Goal: Task Accomplishment & Management: Use online tool/utility

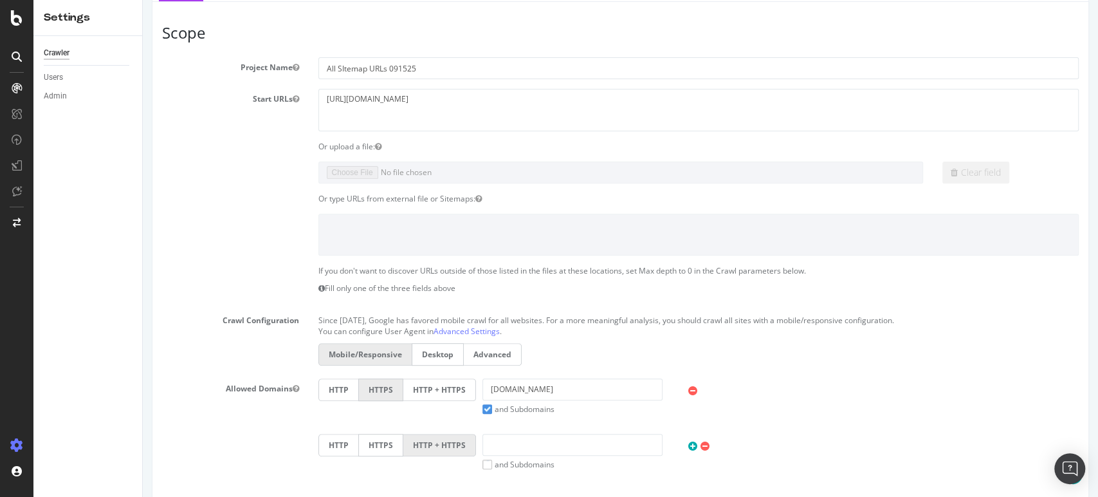
scroll to position [214, 0]
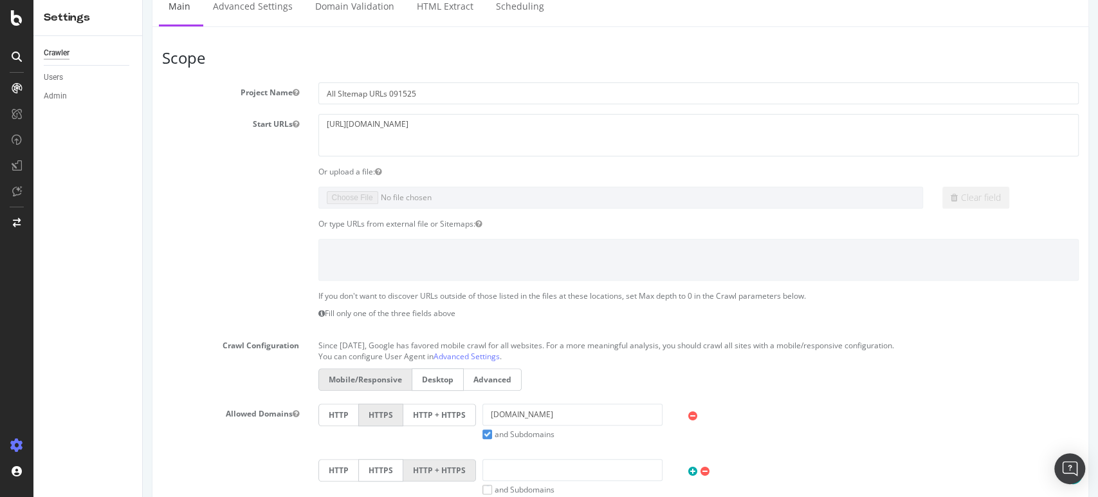
click at [333, 172] on div "Or upload a file:" at bounding box center [699, 171] width 780 height 11
drag, startPoint x: 446, startPoint y: 123, endPoint x: 326, endPoint y: 123, distance: 119.6
click at [326, 123] on textarea "[URL][DOMAIN_NAME]" at bounding box center [698, 135] width 761 height 42
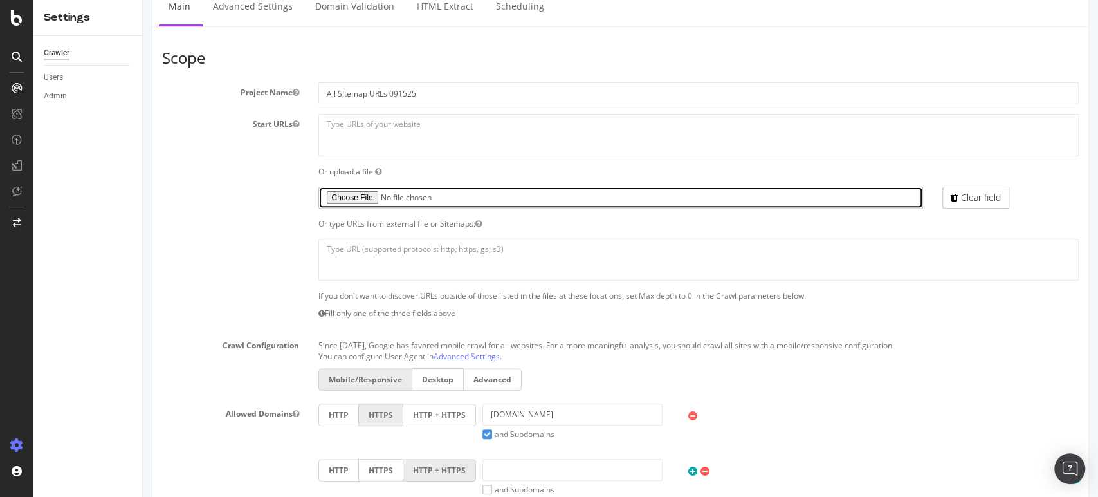
click at [356, 194] on input "file" at bounding box center [620, 198] width 605 height 22
type input "C:\fakepath\Botify Sitemaps All URLs 091525.xlsx"
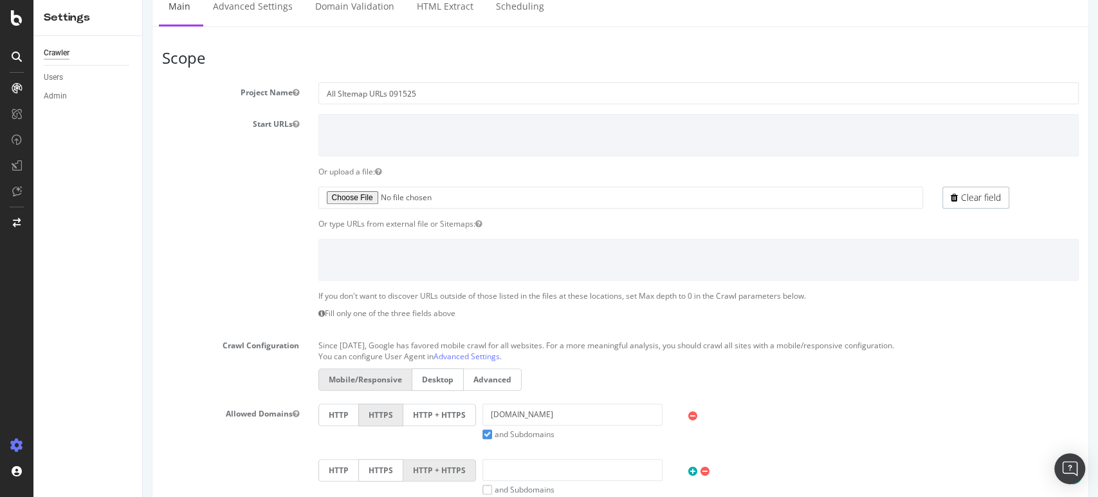
click at [532, 224] on div "Or type URLs from external file or Sitemaps:" at bounding box center [699, 223] width 780 height 11
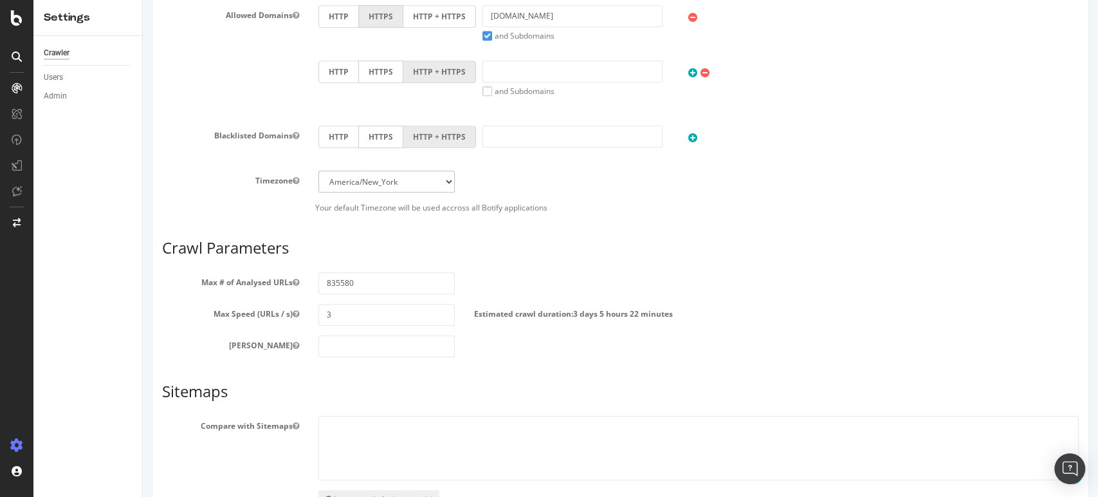
scroll to position [700, 0]
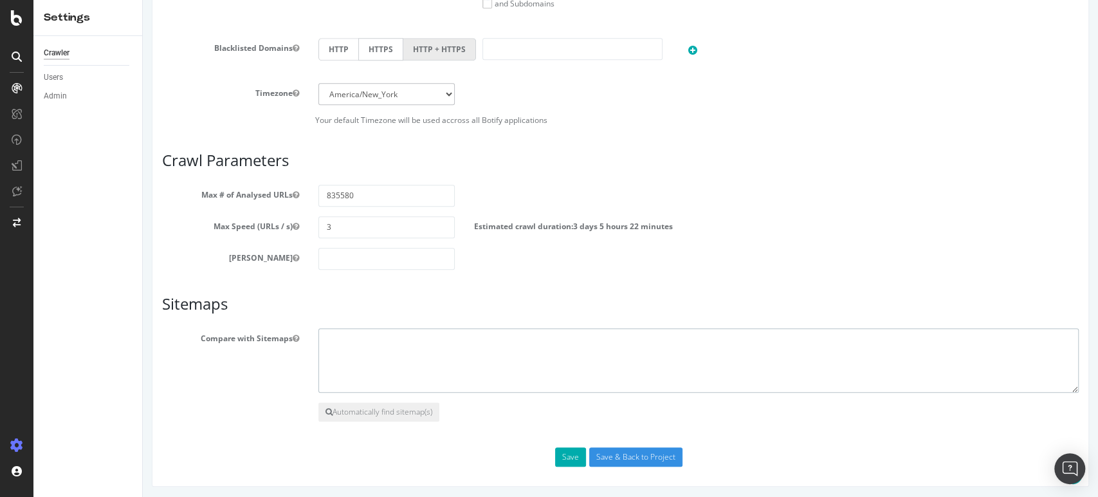
click at [385, 343] on textarea at bounding box center [698, 360] width 761 height 64
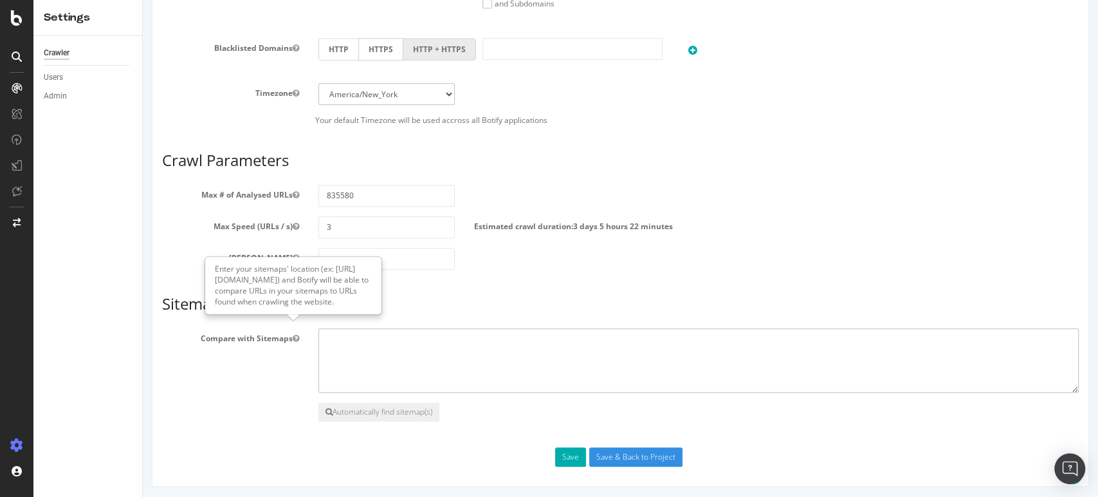
click at [374, 336] on textarea at bounding box center [698, 360] width 761 height 64
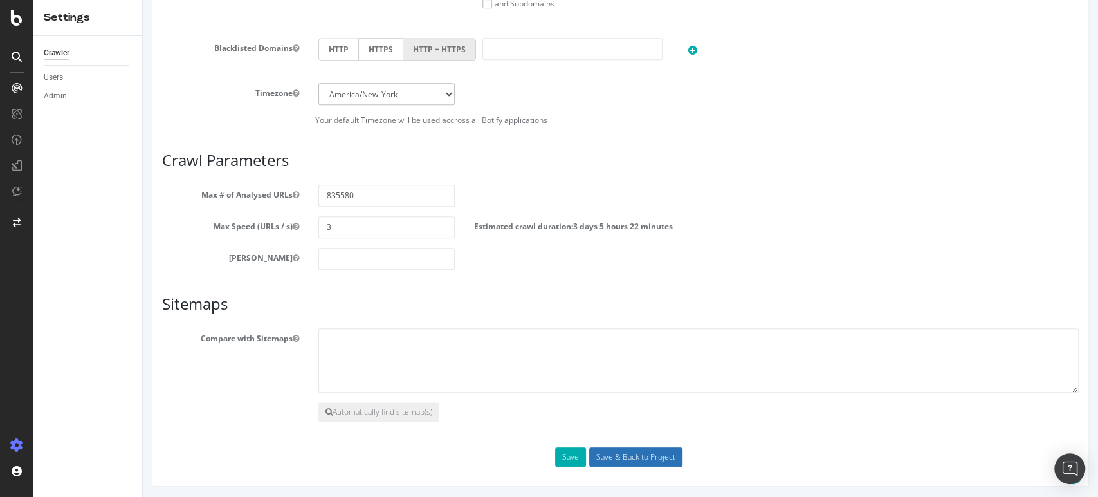
click at [608, 457] on input "Save & Back to Project" at bounding box center [635, 456] width 93 height 19
click at [621, 453] on div "Save Save & Back to Project" at bounding box center [620, 456] width 936 height 19
click at [560, 455] on button "Save" at bounding box center [570, 456] width 31 height 19
click at [769, 233] on div "Max Speed (URLs / s) 3 Estimated crawl duration: 3 days 5 hours 22 minutes" at bounding box center [620, 227] width 936 height 22
click at [381, 354] on textarea at bounding box center [698, 360] width 761 height 64
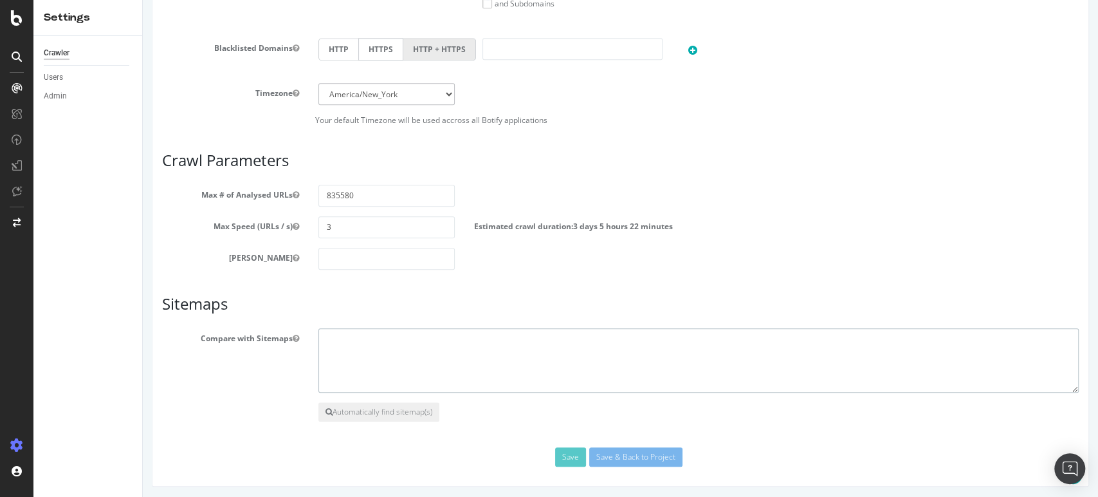
click at [370, 328] on textarea at bounding box center [698, 360] width 761 height 64
click at [365, 334] on textarea at bounding box center [698, 360] width 761 height 64
paste textarea "[URL][DOMAIN_NAME]"
type textarea "[URL][DOMAIN_NAME]"
click at [486, 430] on div "Scope Project Name All SItemap URLs 091525 Start URLs [URL][DOMAIN_NAME] Or upl…" at bounding box center [620, 15] width 916 height 902
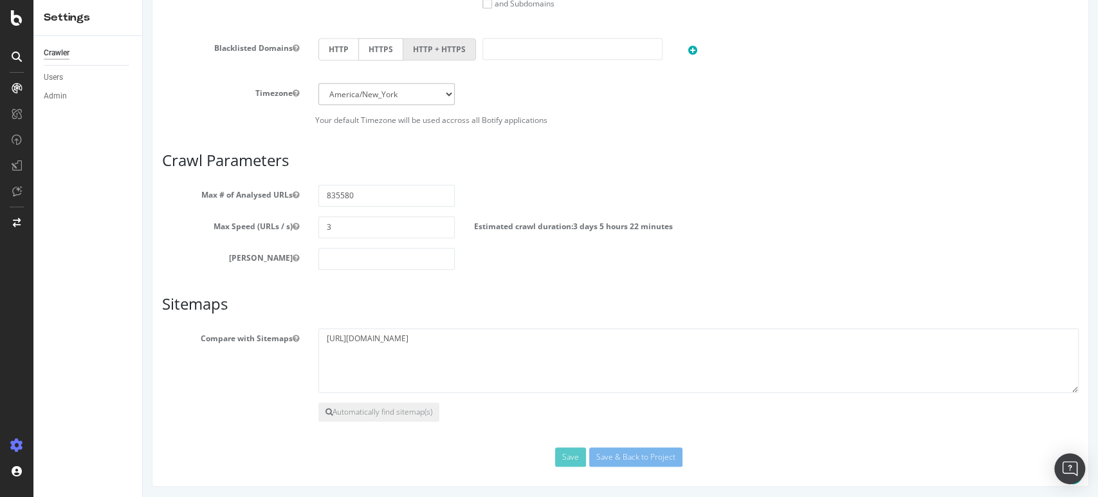
click at [603, 454] on div "Save Save & Back to Project" at bounding box center [620, 456] width 936 height 19
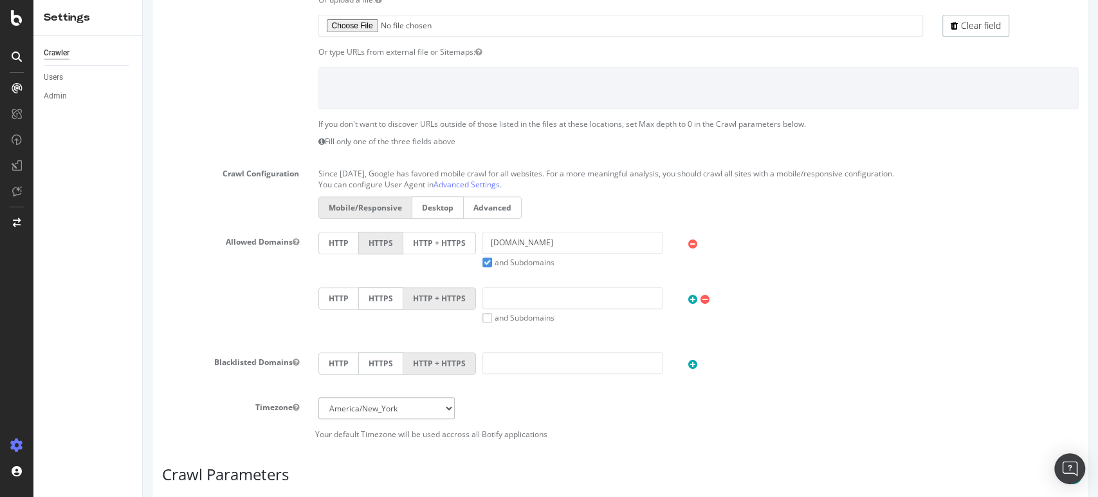
scroll to position [200, 0]
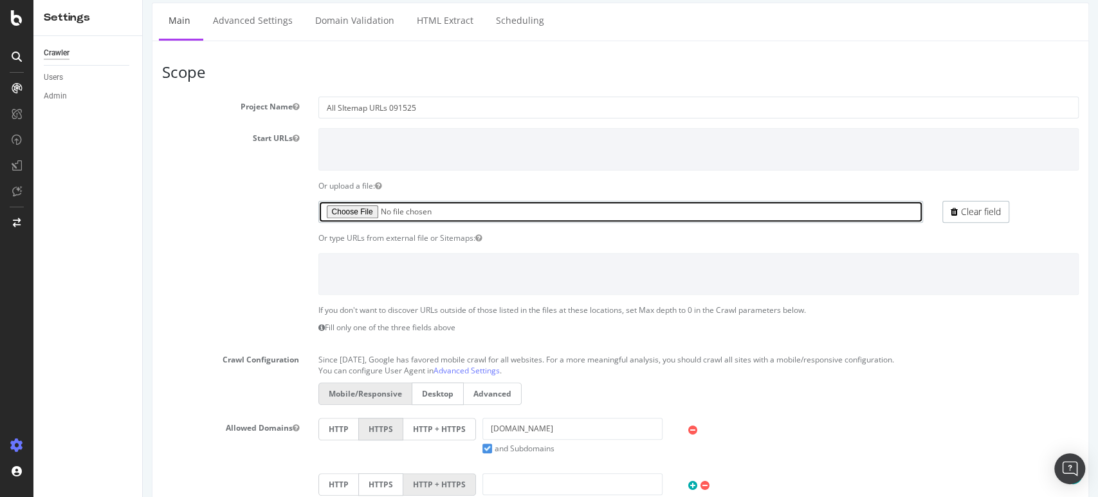
click at [511, 208] on input "file" at bounding box center [620, 212] width 605 height 22
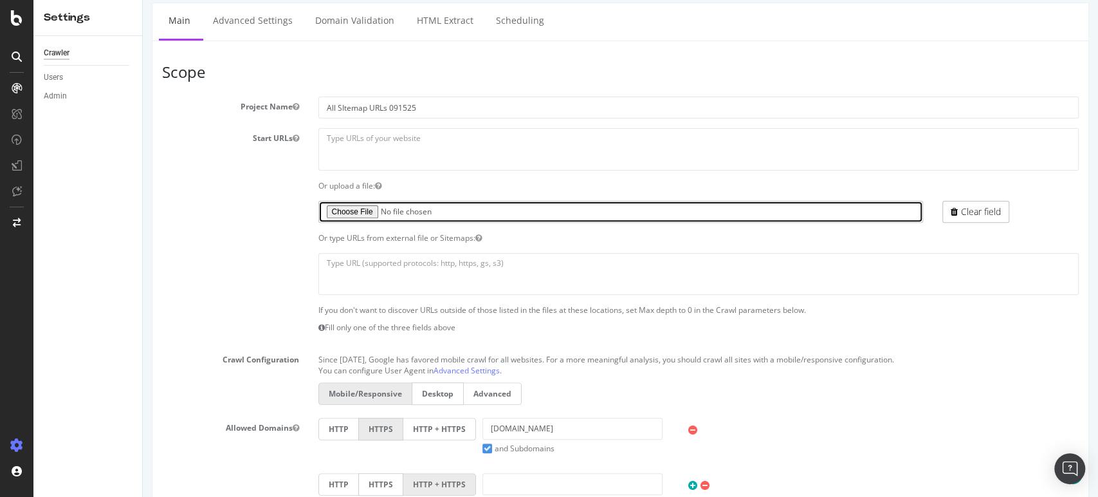
click at [355, 214] on input "file" at bounding box center [620, 212] width 605 height 22
type input "C:\fakepath\Botify Sitemaps All URLs 091525.xlsx"
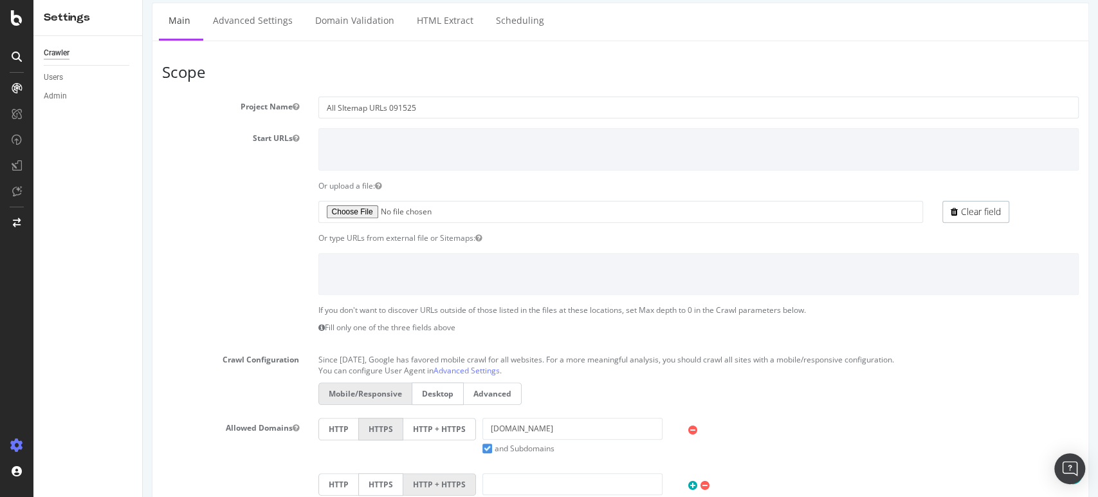
click at [612, 237] on div "Or type URLs from external file or Sitemaps:" at bounding box center [699, 237] width 780 height 11
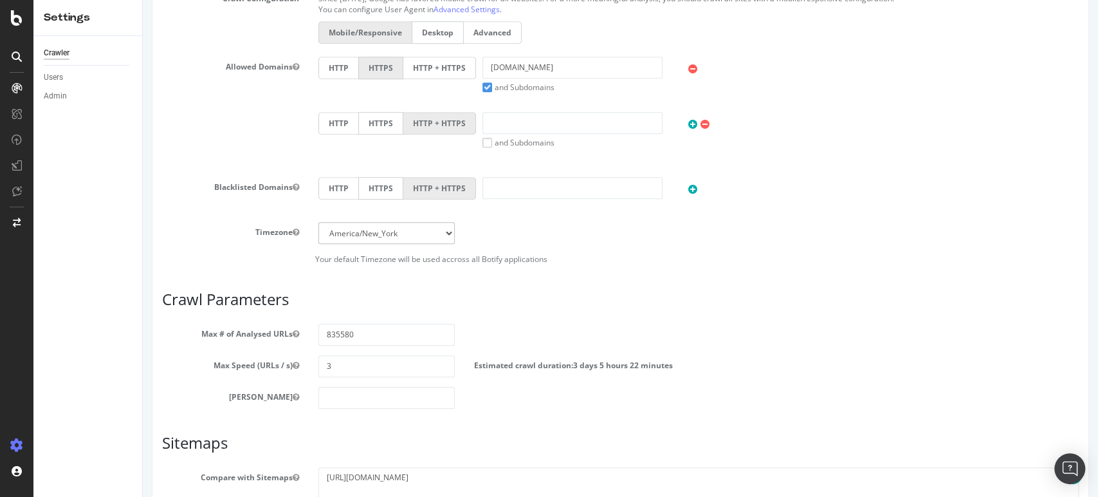
scroll to position [700, 0]
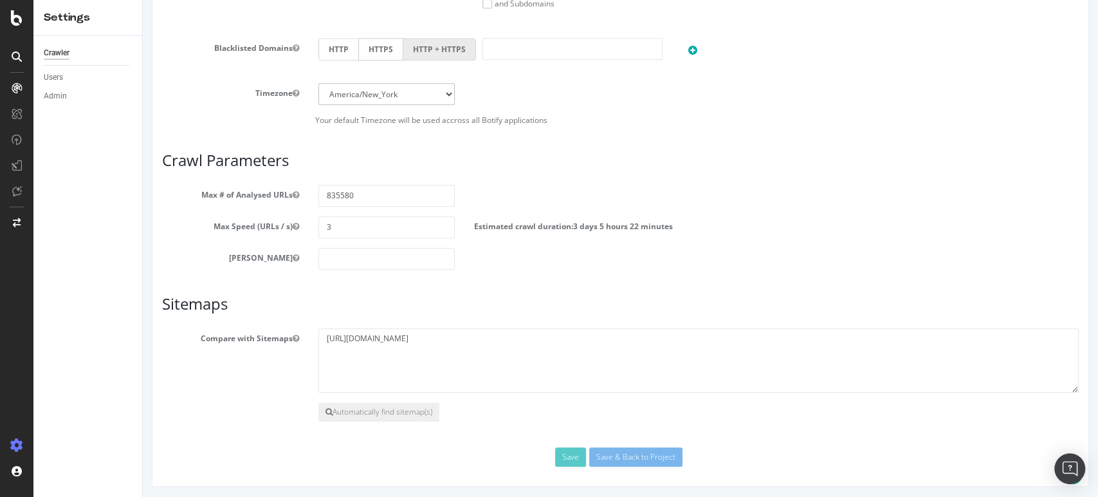
click at [571, 228] on label "Estimated crawl duration: 3 days 5 hours 22 minutes" at bounding box center [573, 223] width 199 height 15
click at [418, 225] on input "3" at bounding box center [386, 227] width 137 height 22
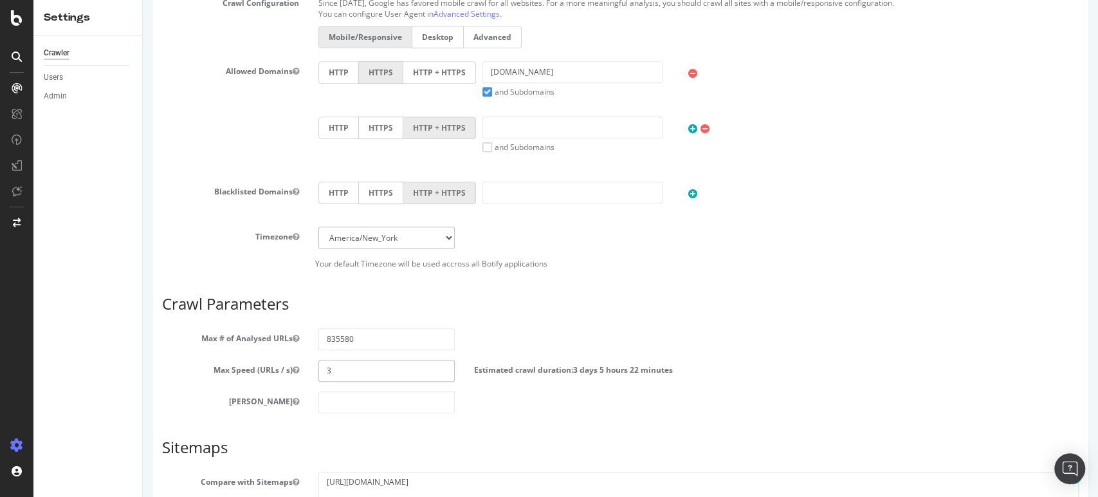
scroll to position [557, 0]
click at [893, 188] on div "HTTP HTTPS HTTP + HTTPS" at bounding box center [699, 194] width 774 height 26
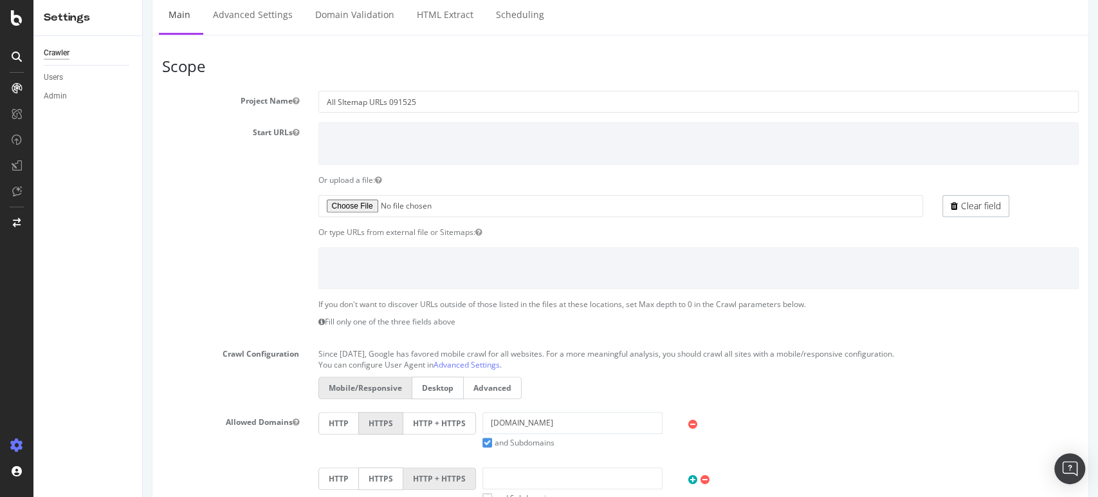
scroll to position [214, 0]
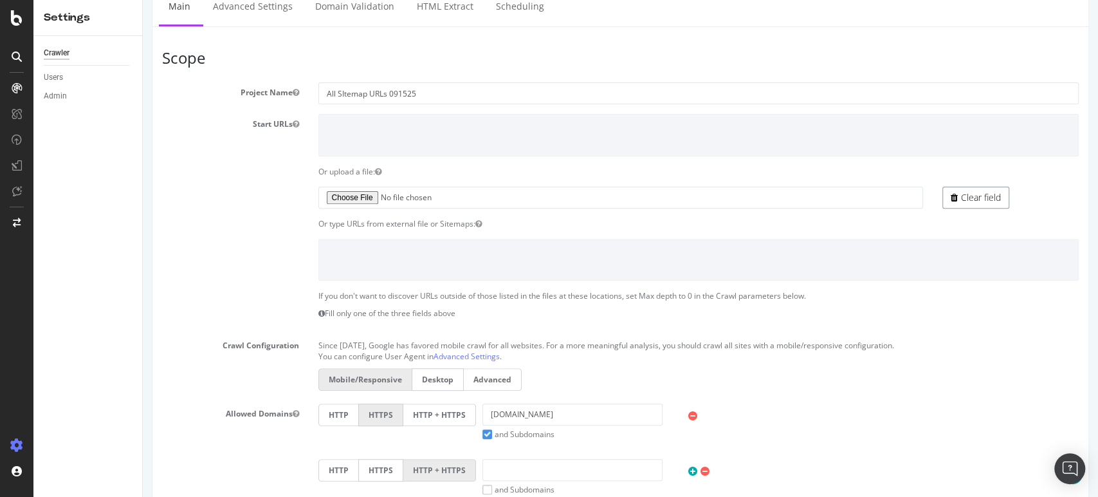
click at [951, 193] on icon at bounding box center [954, 197] width 7 height 9
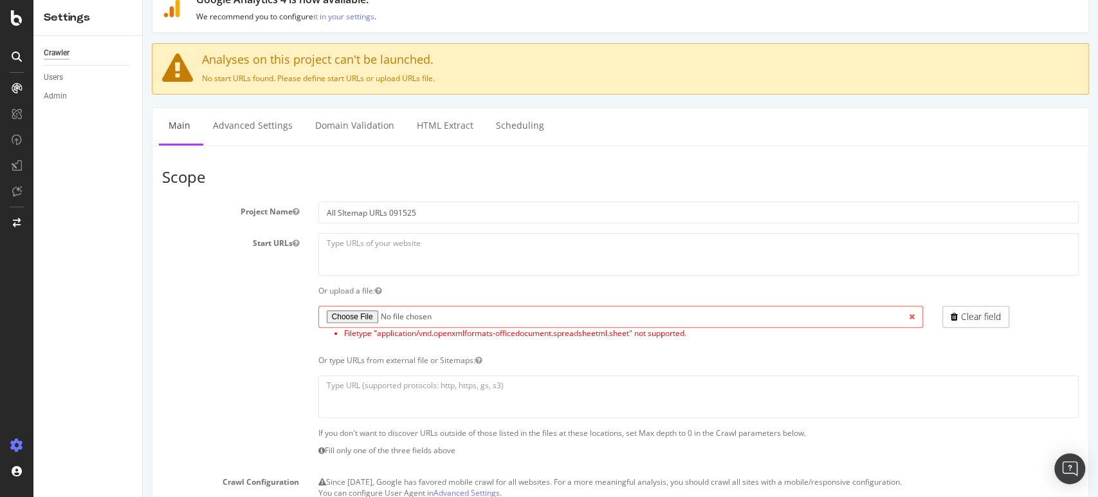
scroll to position [0, 0]
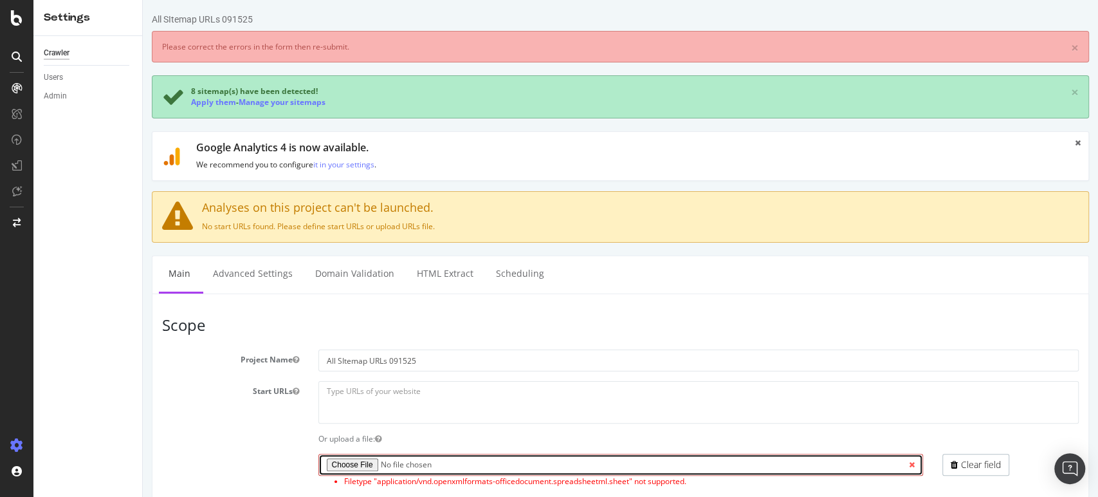
click at [365, 460] on input "file" at bounding box center [620, 464] width 605 height 22
type input "C:\fakepath\Botify Sitemaps All URLs 091525.xlsx"
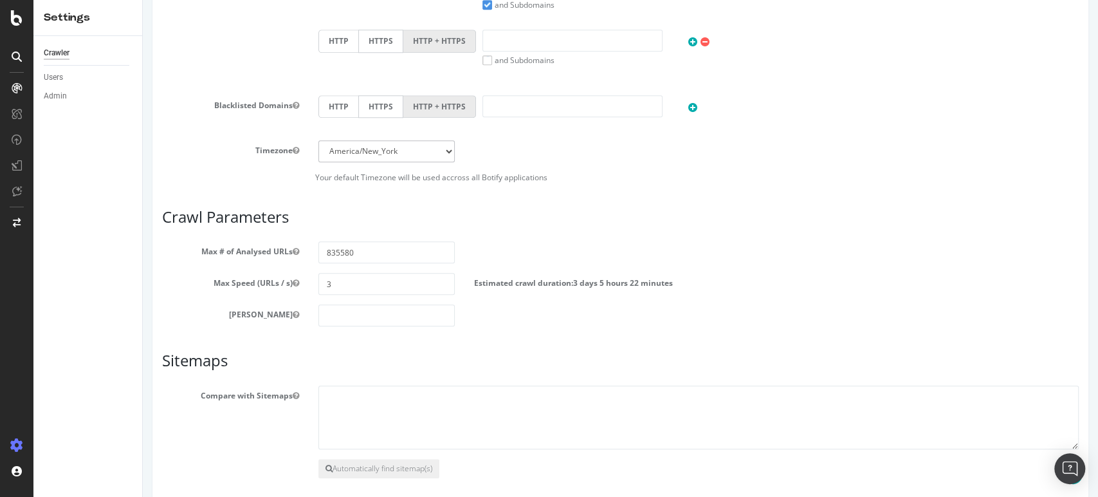
scroll to position [715, 0]
drag, startPoint x: 365, startPoint y: 248, endPoint x: 231, endPoint y: 255, distance: 134.0
click at [231, 255] on div "Max # of Analysed URLs 835580" at bounding box center [620, 251] width 936 height 22
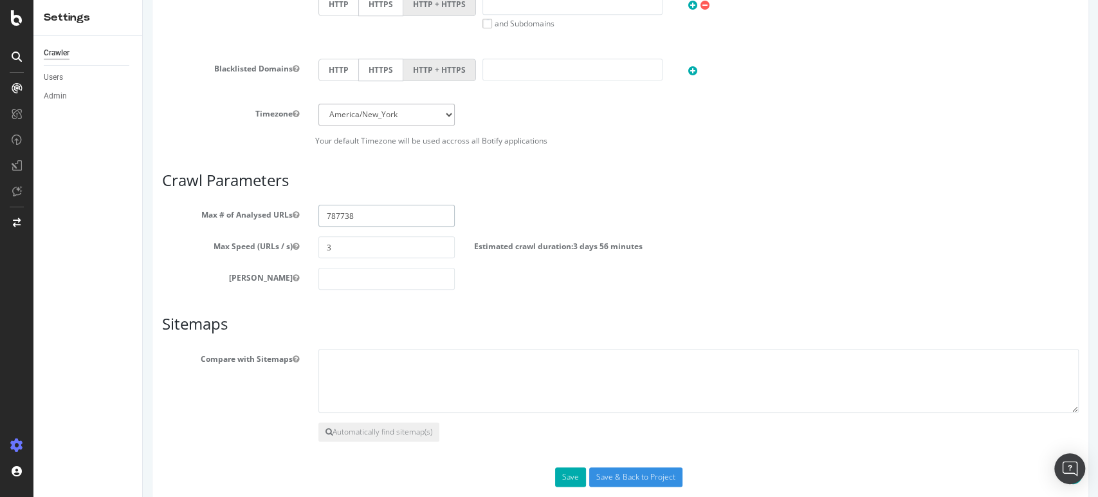
scroll to position [770, 0]
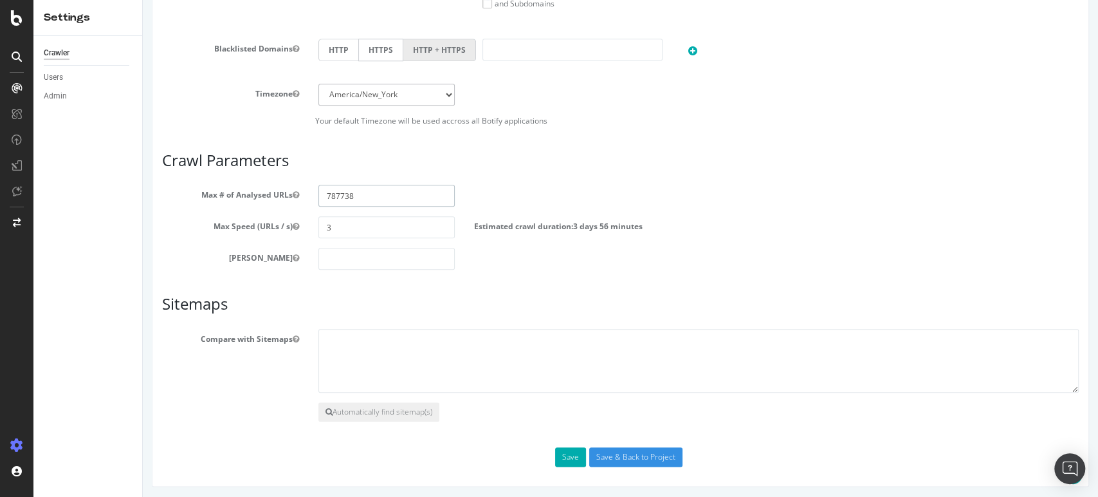
type input "787738"
click at [741, 210] on section "Max # of Analysed URLs 787738 Max Speed (URLs / s) 3 Estimated crawl duration: …" at bounding box center [620, 227] width 916 height 85
drag, startPoint x: 412, startPoint y: 223, endPoint x: 309, endPoint y: 227, distance: 102.4
click at [309, 227] on div "3" at bounding box center [387, 227] width 156 height 22
click at [347, 252] on input "number" at bounding box center [386, 259] width 137 height 22
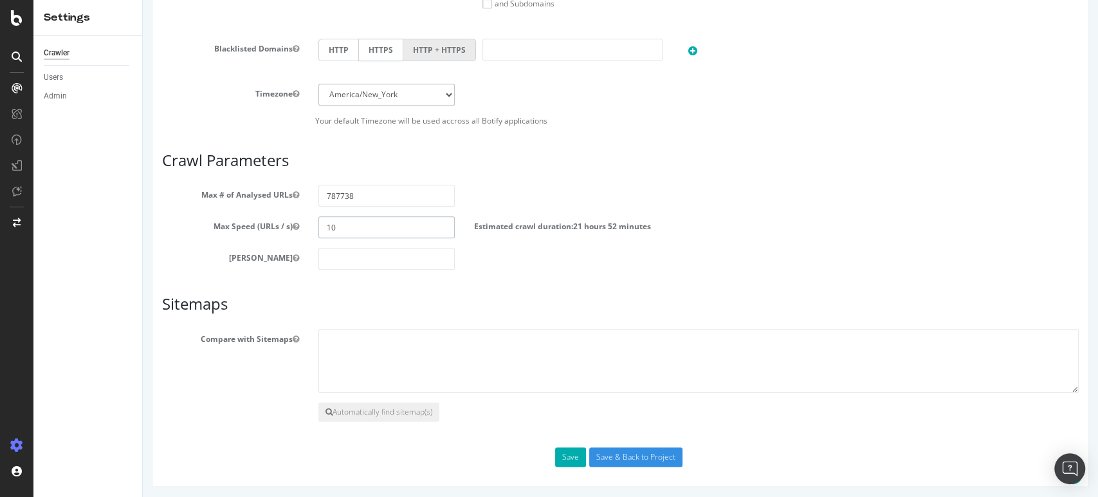
click at [345, 220] on input "10" at bounding box center [386, 227] width 137 height 22
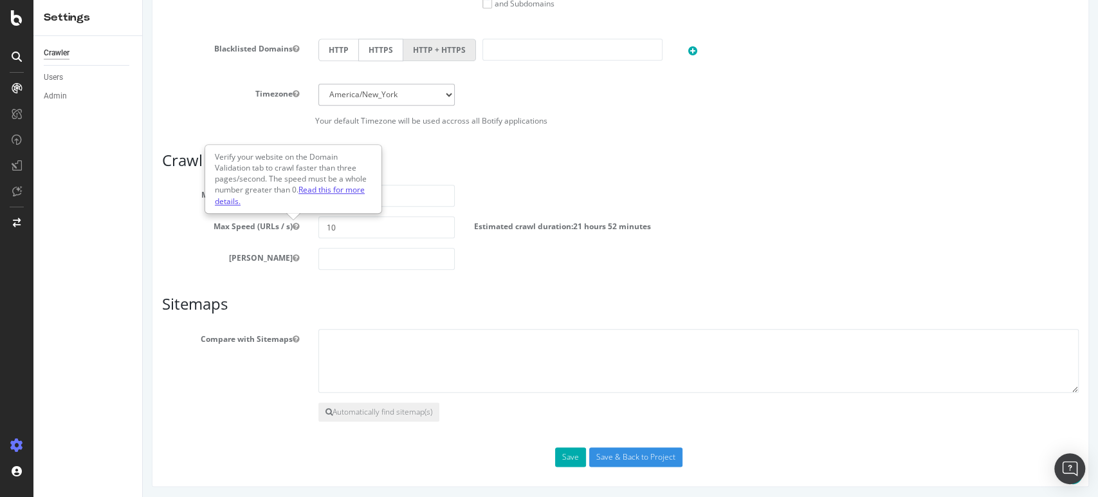
click at [340, 190] on link "Read this for more details." at bounding box center [290, 195] width 150 height 22
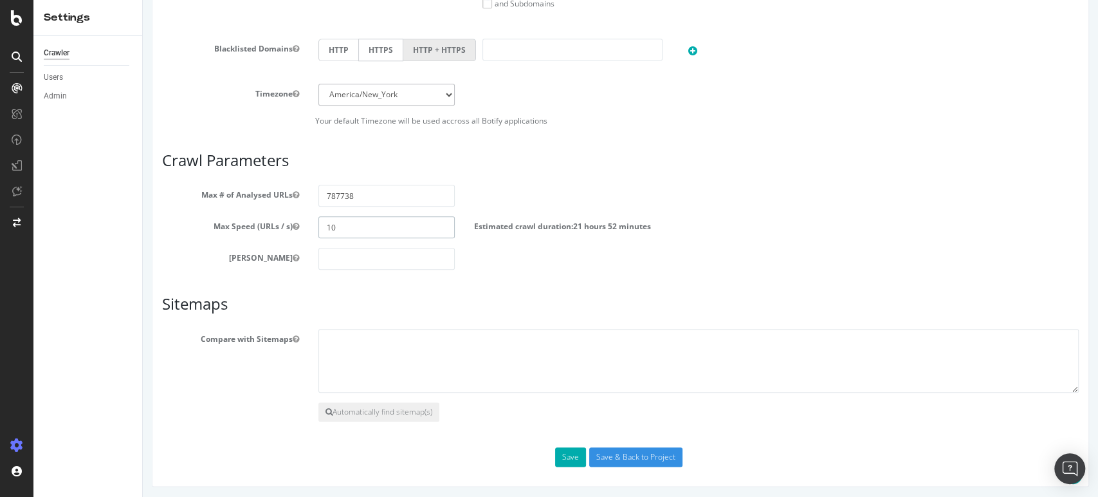
drag, startPoint x: 357, startPoint y: 225, endPoint x: 312, endPoint y: 224, distance: 45.0
click at [312, 224] on div "10" at bounding box center [387, 227] width 156 height 22
type input "7"
click at [806, 229] on div "Max Speed (URLs / s) 7 Estimated crawl duration: 1 day 7 hours 15 minutes" at bounding box center [620, 227] width 936 height 22
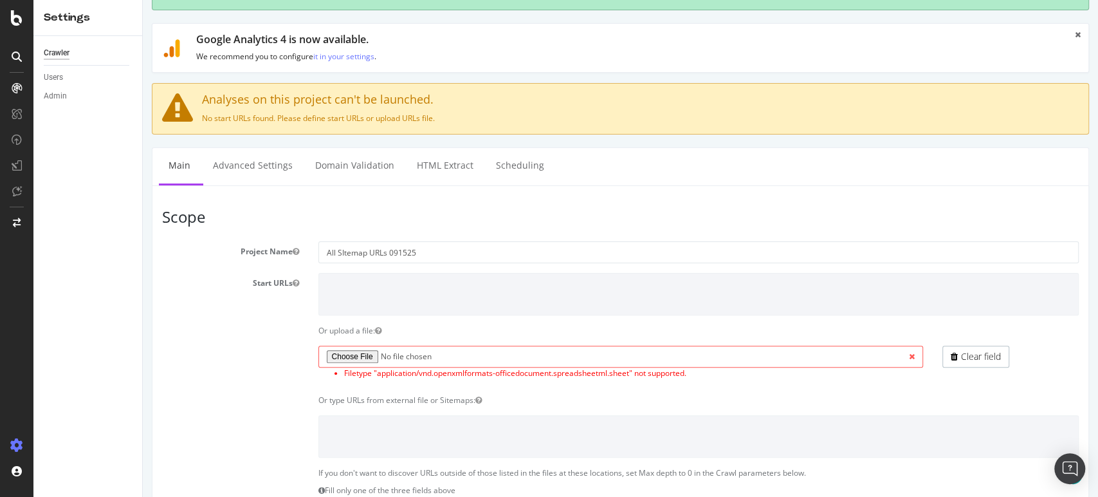
scroll to position [55, 0]
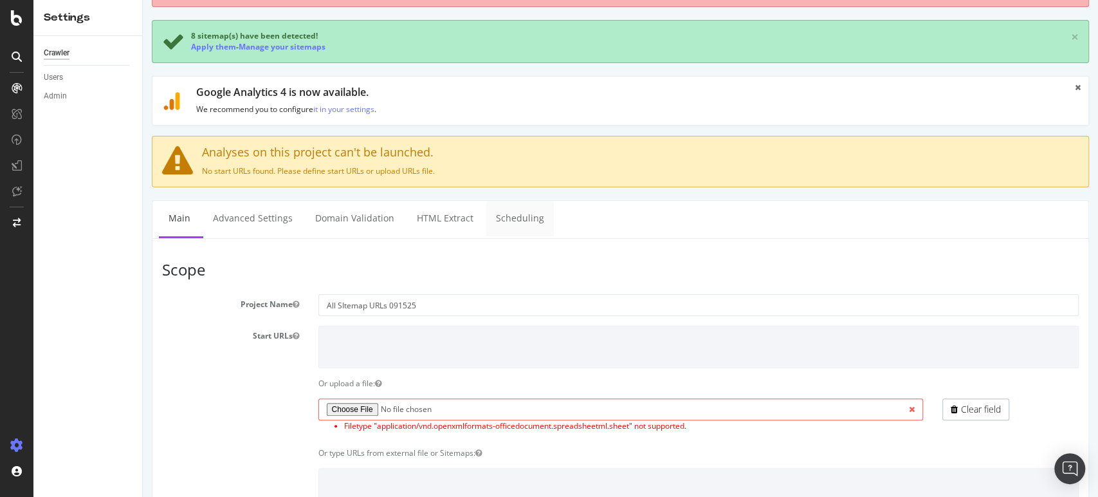
drag, startPoint x: 531, startPoint y: 210, endPoint x: 668, endPoint y: 66, distance: 199.3
click at [532, 210] on link "Scheduling" at bounding box center [520, 218] width 68 height 35
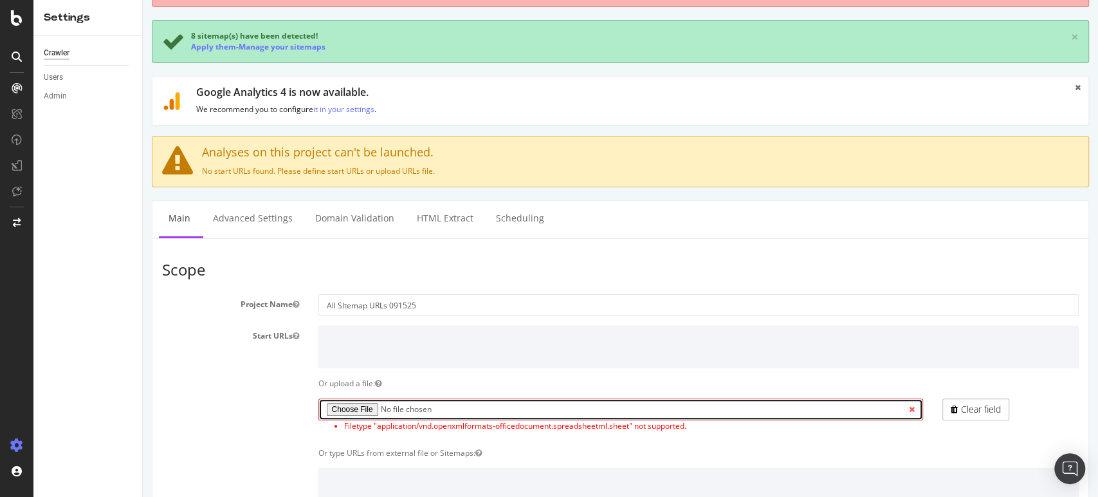
click at [356, 409] on input "file" at bounding box center [620, 409] width 605 height 22
type input "C:\fakepath\Botify Sitemaps Subset of URLs 091525.xlsx"
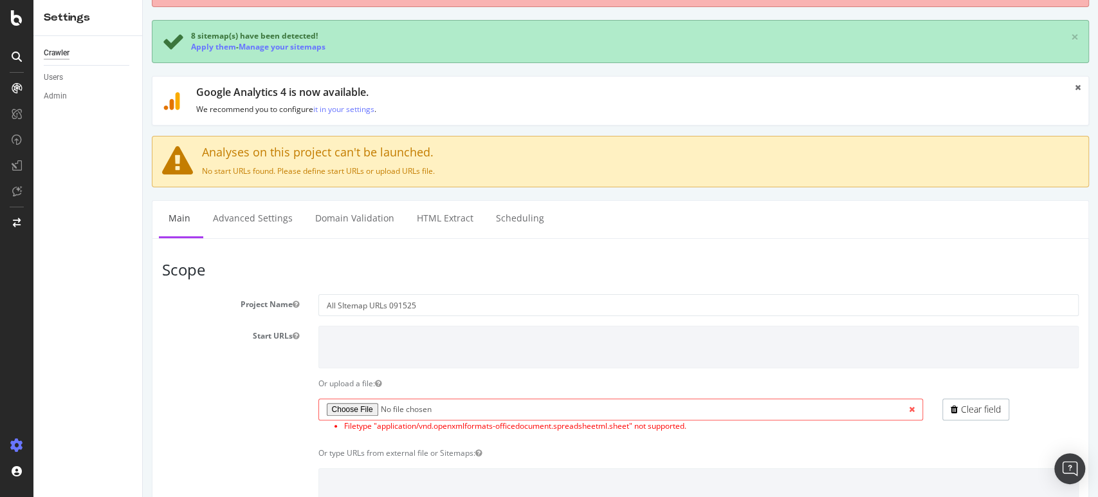
click at [825, 432] on div "Filetype "application/vnd.openxmlformats-officedocument.spreadsheetml.sheet" no…" at bounding box center [621, 417] width 624 height 39
click at [826, 431] on div "Filetype "application/vnd.openxmlformats-officedocument.spreadsheetml.sheet" no…" at bounding box center [621, 417] width 624 height 39
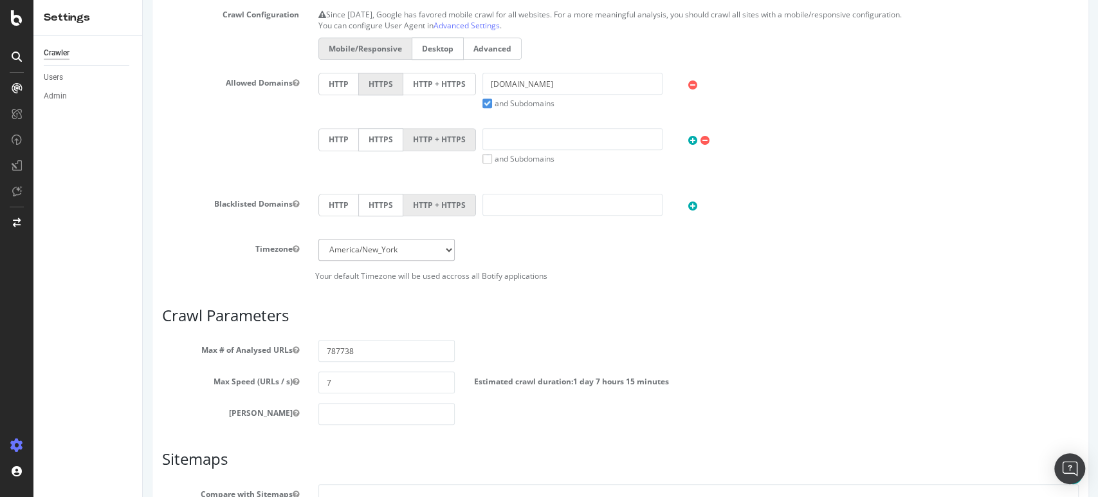
scroll to position [627, 0]
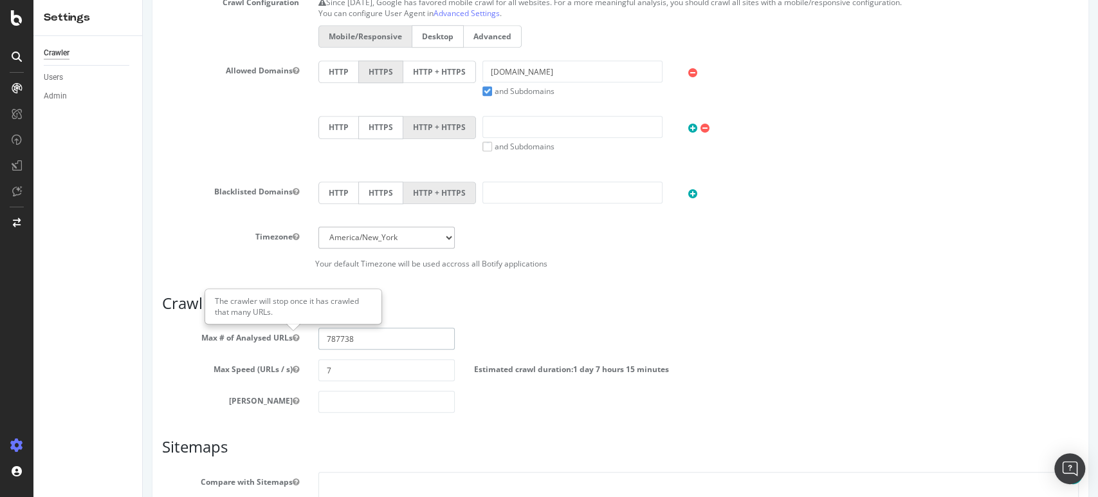
drag, startPoint x: 377, startPoint y: 338, endPoint x: 212, endPoint y: 343, distance: 165.4
click at [226, 343] on div "Max # of Analysed URLs 787738" at bounding box center [620, 338] width 936 height 22
type input "150000"
drag, startPoint x: 366, startPoint y: 370, endPoint x: 289, endPoint y: 371, distance: 77.2
click at [289, 371] on div "Max Speed (URLs / s) 7 Estimated crawl duration: 5 hours 57 minutes" at bounding box center [620, 370] width 936 height 22
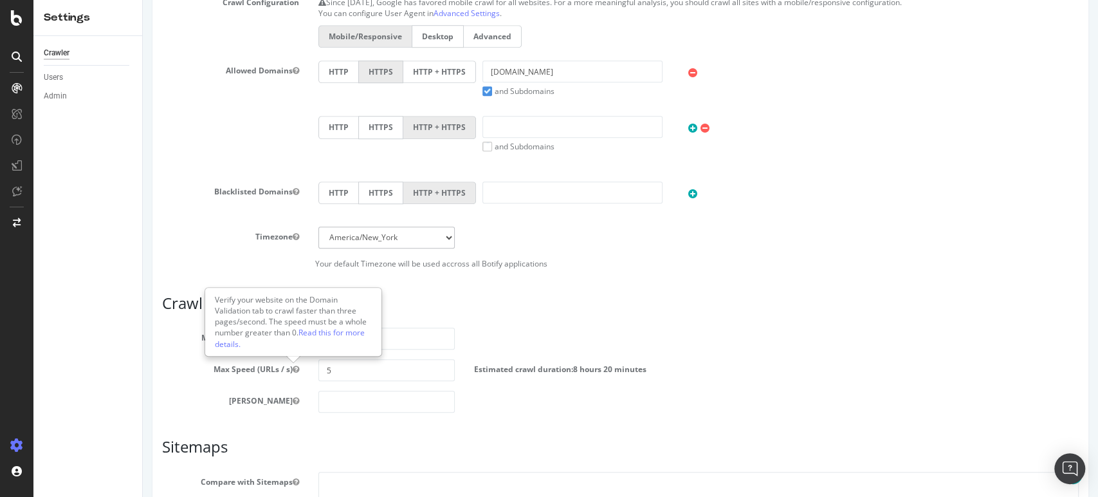
click at [598, 329] on div "Max # of Analysed URLs 150000" at bounding box center [620, 338] width 936 height 22
drag, startPoint x: 382, startPoint y: 374, endPoint x: 286, endPoint y: 375, distance: 96.5
click at [286, 375] on div "Max Speed (URLs / s) 5 Estimated crawl duration: 8 hours 20 minutes" at bounding box center [620, 370] width 936 height 22
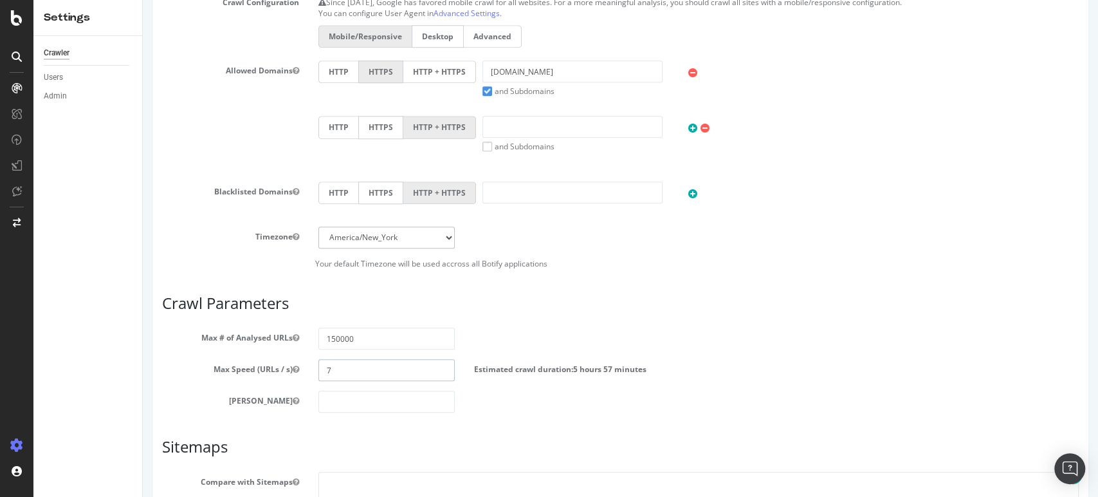
type input "7"
click at [568, 317] on article "Crawl Parameters Max # of Analysed URLs 150000 Max Speed (URLs / s) 7 Estimated…" at bounding box center [620, 354] width 916 height 118
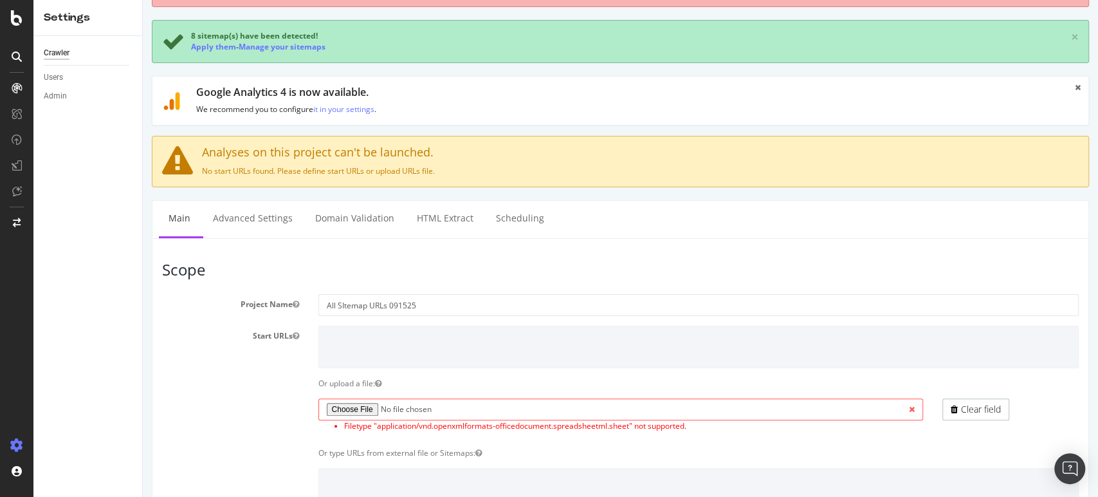
click at [761, 426] on li "Filetype "application/vnd.openxmlformats-officedocument.spreadsheetml.sheet" no…" at bounding box center [633, 425] width 579 height 11
click at [574, 268] on h3 "Scope" at bounding box center [620, 269] width 916 height 17
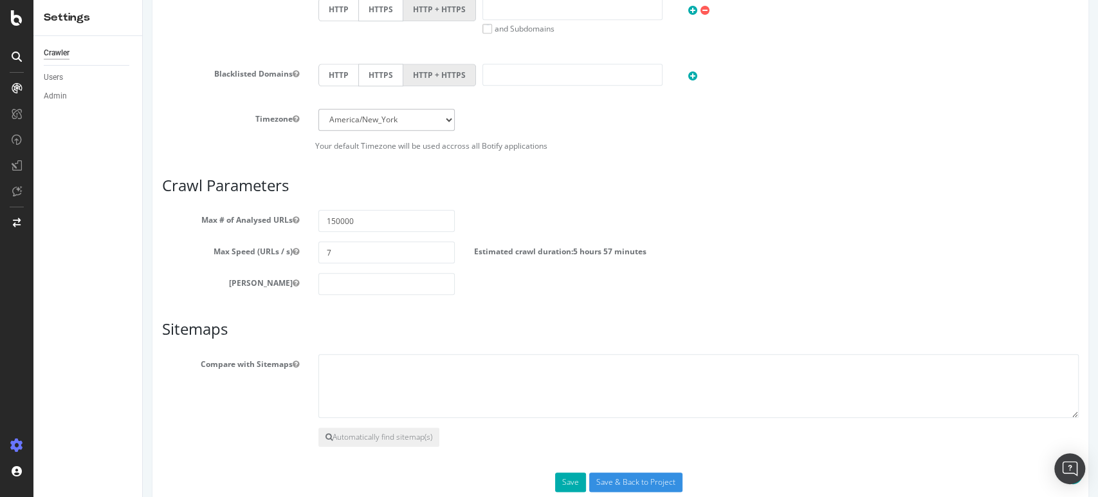
scroll to position [770, 0]
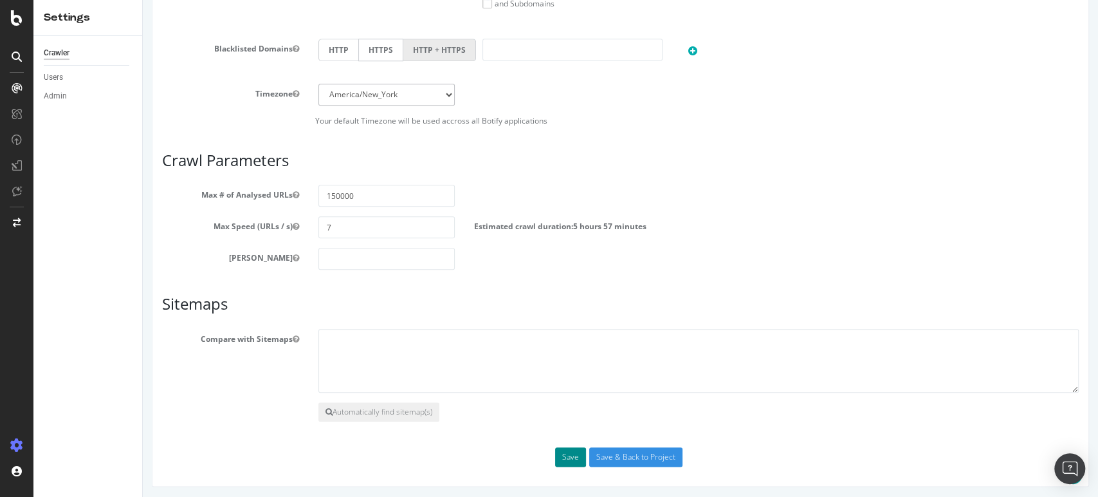
click at [562, 460] on button "Save" at bounding box center [570, 456] width 31 height 19
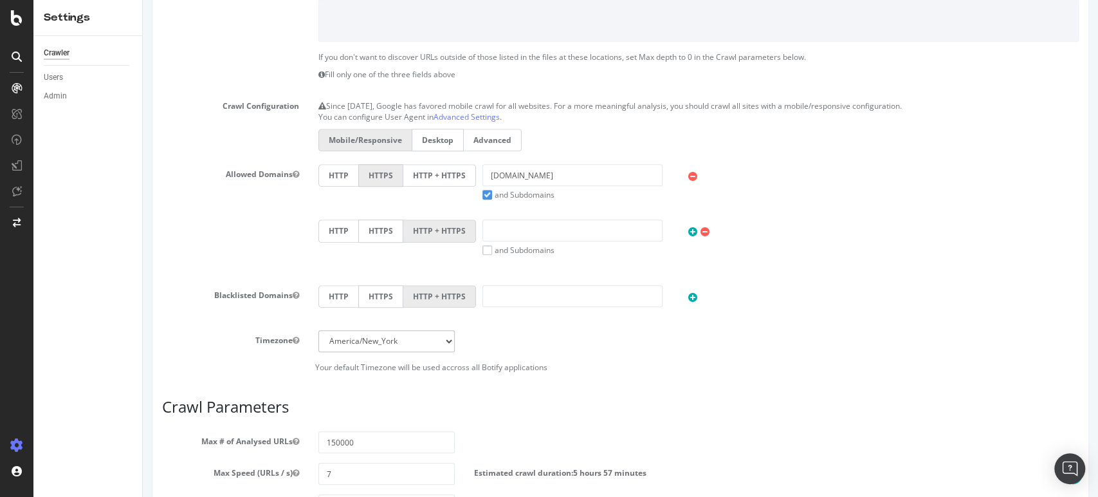
scroll to position [269, 0]
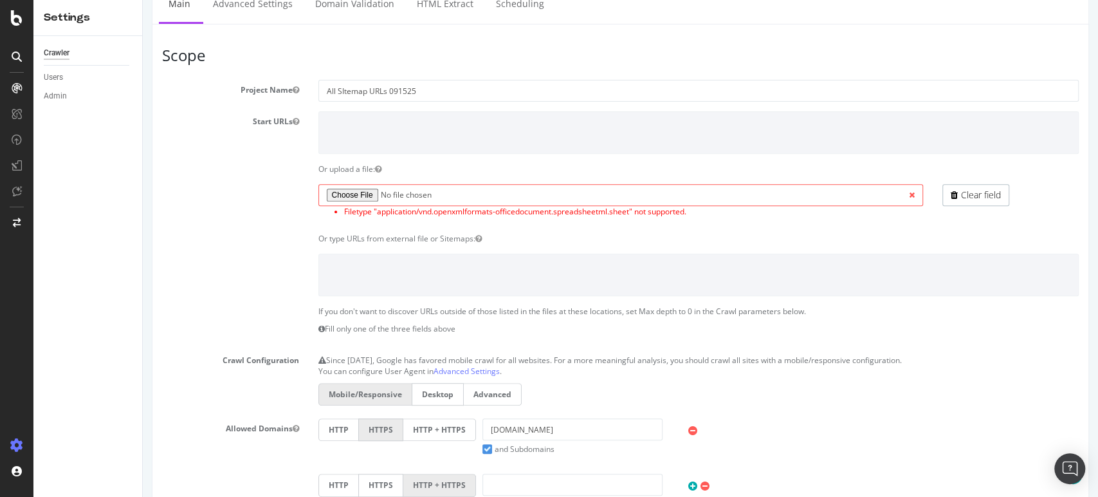
click at [646, 210] on li "Filetype "application/vnd.openxmlformats-officedocument.spreadsheetml.sheet" no…" at bounding box center [633, 211] width 579 height 11
click at [951, 190] on icon at bounding box center [954, 194] width 7 height 9
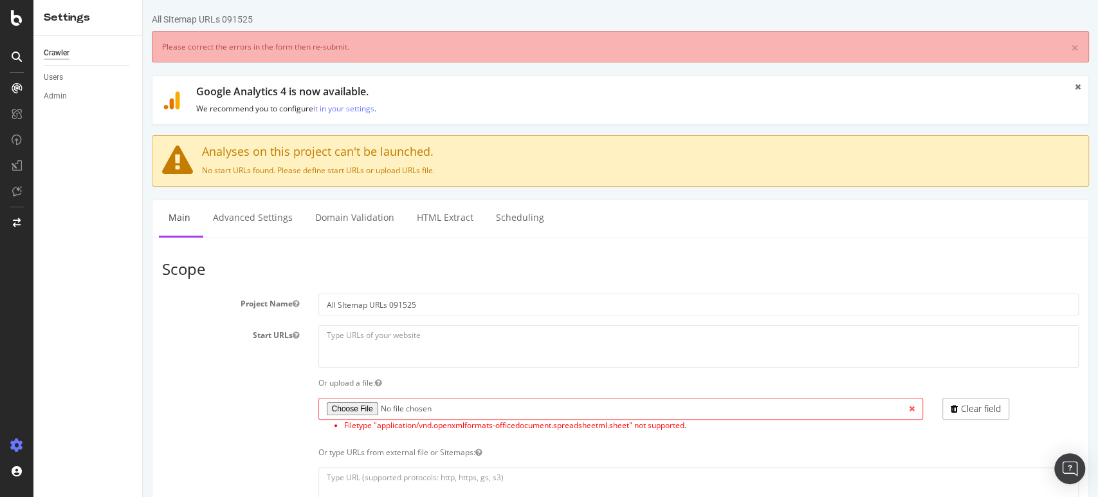
scroll to position [0, 0]
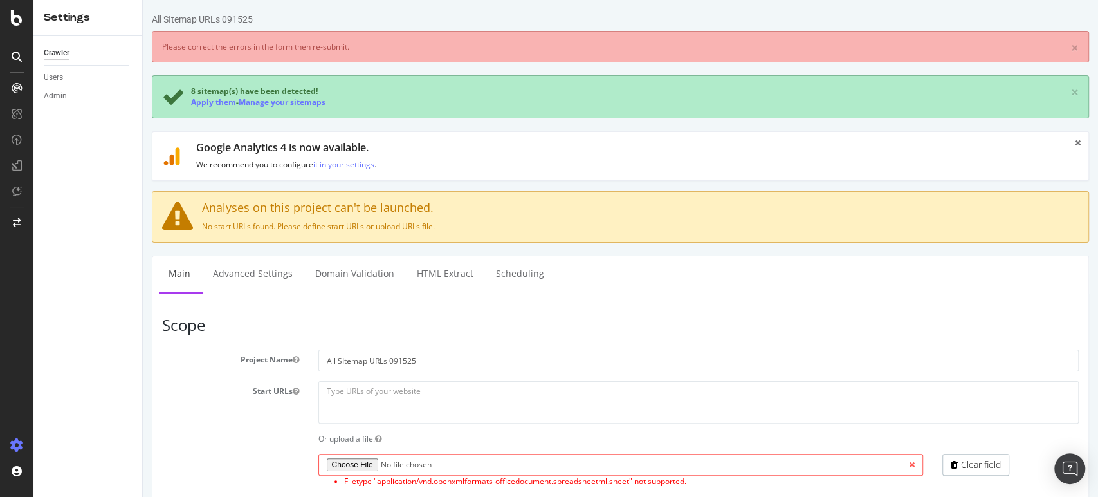
click at [777, 216] on div "Analyses on this project can't be launched. No start URLs found. Please define …" at bounding box center [620, 216] width 937 height 51
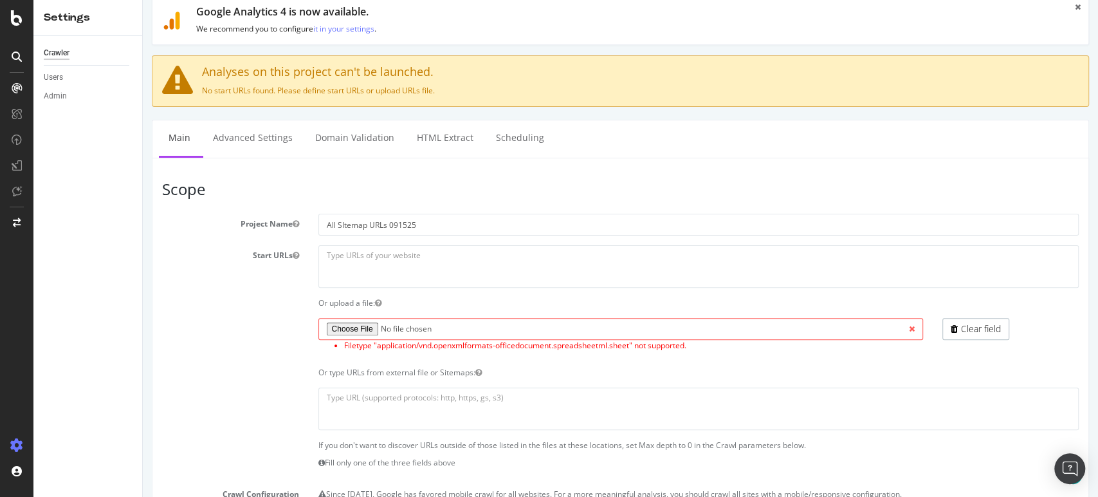
scroll to position [143, 0]
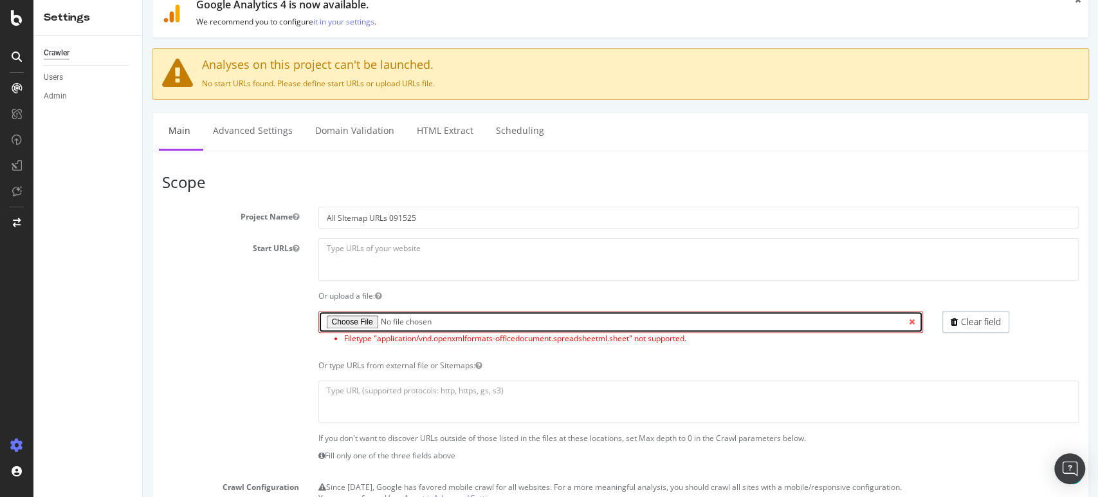
click at [340, 317] on input "file" at bounding box center [620, 322] width 605 height 22
click at [355, 317] on input "file" at bounding box center [620, 322] width 605 height 22
type input "C:\fakepath\Botify SItemaps Subset of URLs 091525.txt"
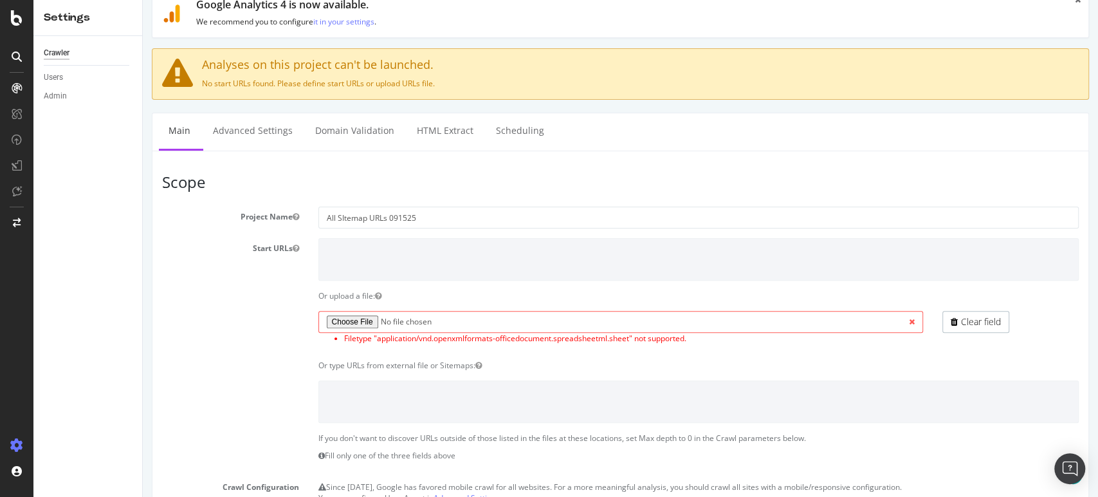
click at [816, 338] on li "Filetype "application/vnd.openxmlformats-officedocument.spreadsheetml.sheet" no…" at bounding box center [633, 338] width 579 height 11
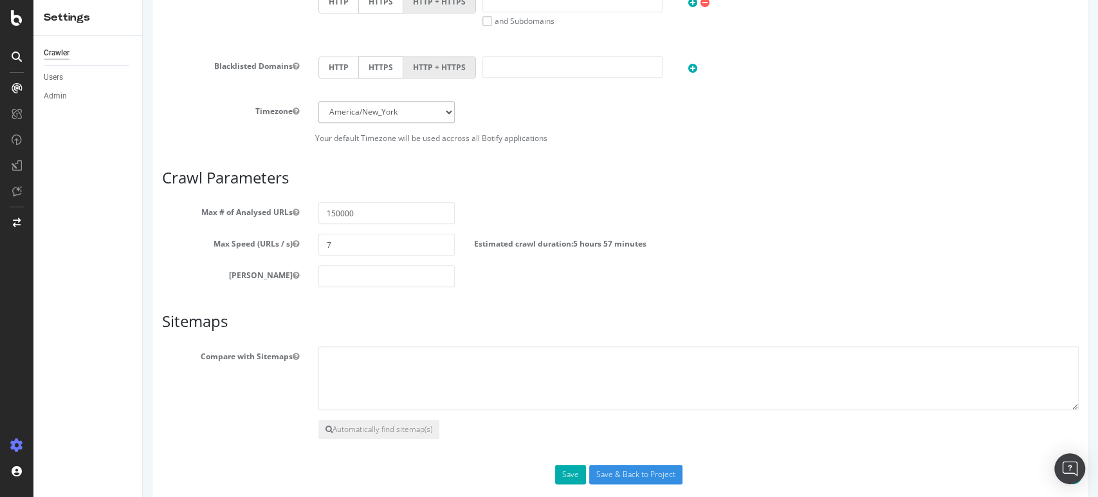
scroll to position [770, 0]
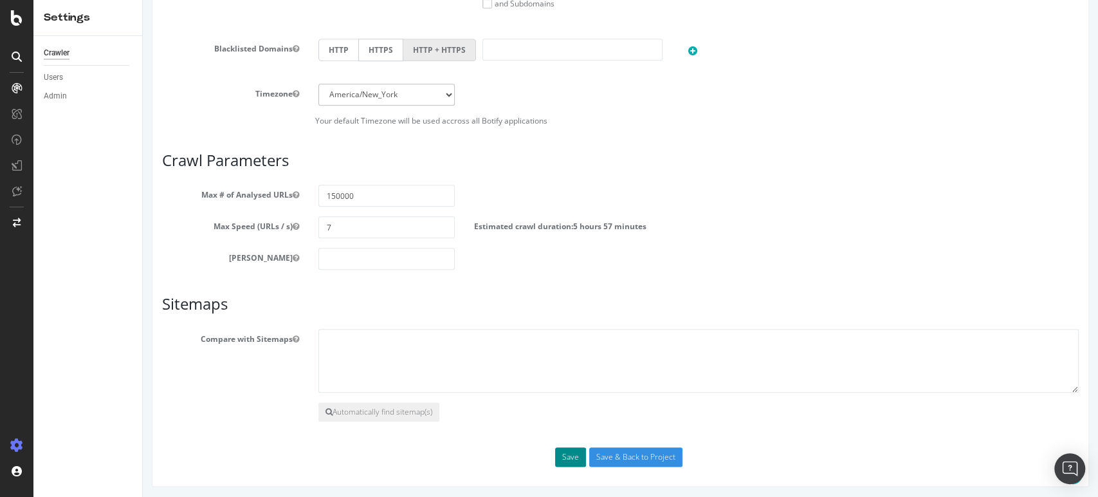
click at [565, 454] on button "Save" at bounding box center [570, 456] width 31 height 19
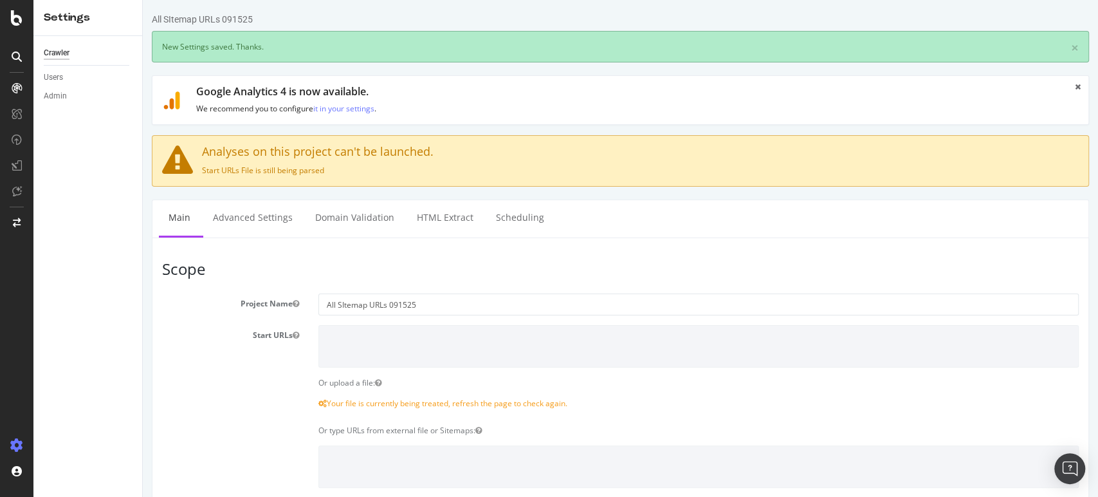
scroll to position [0, 0]
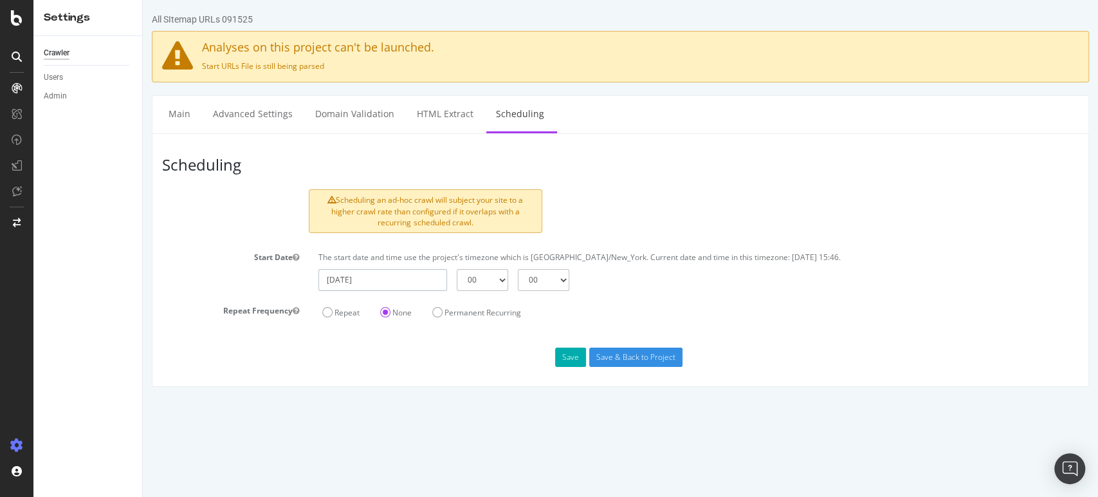
click at [379, 275] on input "[DATE]" at bounding box center [382, 280] width 129 height 22
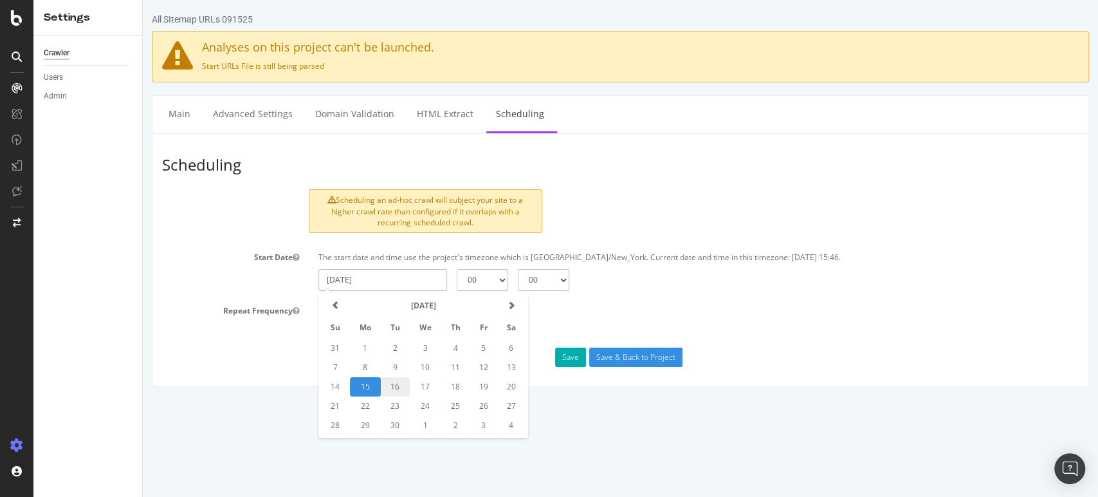
click at [392, 381] on td "16" at bounding box center [395, 386] width 29 height 19
type input "[DATE]"
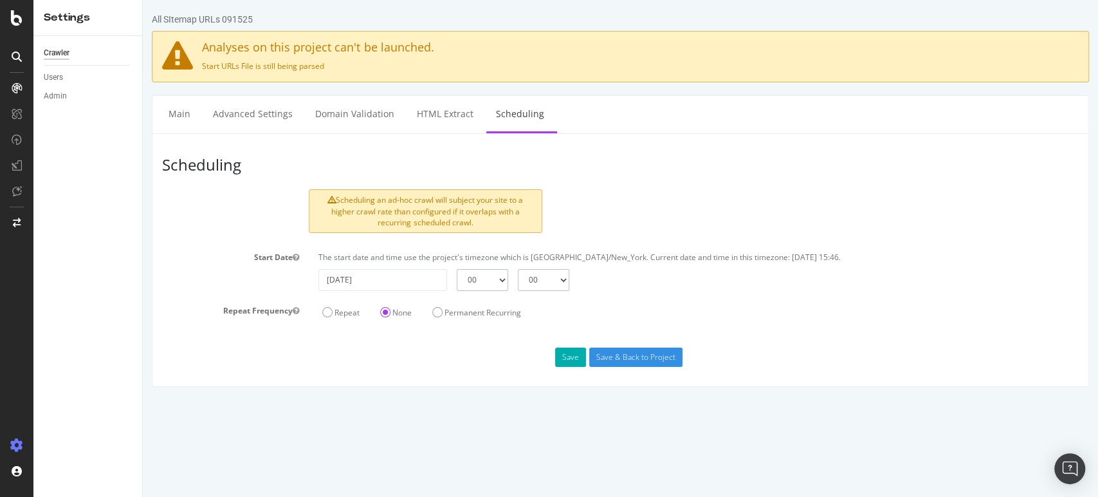
click at [504, 277] on select "00 01 02 03 04 05 06 07 08 09 10 11 12 13 14 15 16 17 18 19 20 21 22 23" at bounding box center [482, 280] width 51 height 22
select select "1"
click at [457, 269] on select "00 01 02 03 04 05 06 07 08 09 10 11 12 13 14 15 16 17 18 19 20 21 22 23" at bounding box center [482, 280] width 51 height 22
click at [615, 358] on input "Save & Back to Project" at bounding box center [635, 356] width 93 height 19
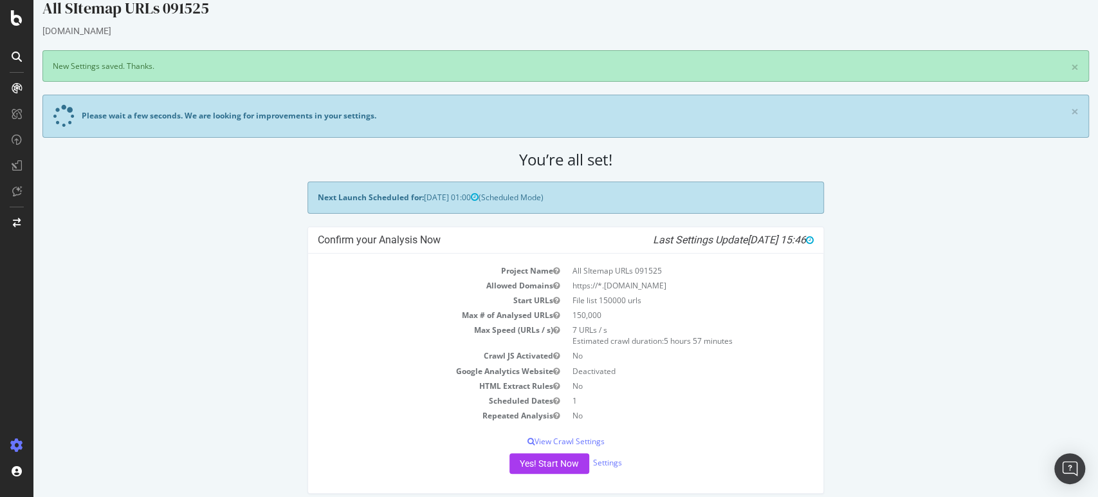
scroll to position [24, 0]
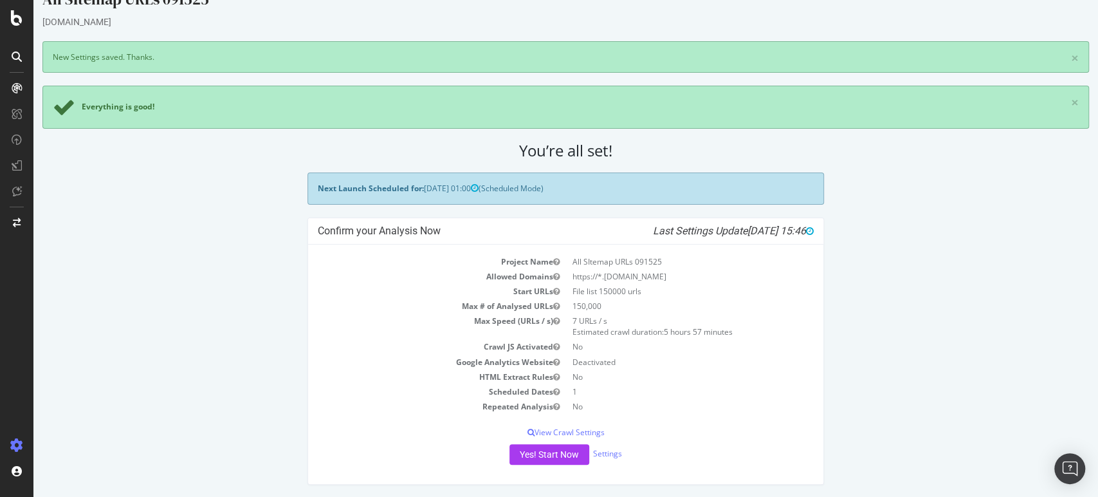
drag, startPoint x: 652, startPoint y: 296, endPoint x: 812, endPoint y: 530, distance: 283.6
click at [812, 496] on html "All SItemap URLs 091525 [DOMAIN_NAME] × New Settings saved. Thanks. Everything …" at bounding box center [565, 237] width 1064 height 522
